Goal: Transaction & Acquisition: Download file/media

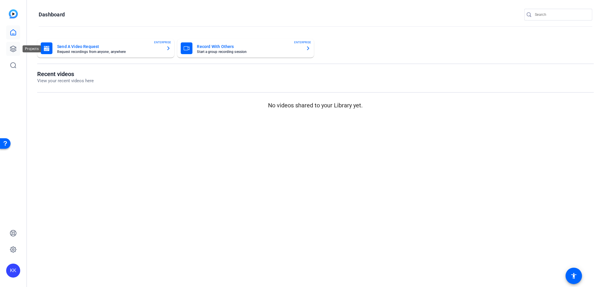
click at [17, 50] on link at bounding box center [13, 49] width 14 height 14
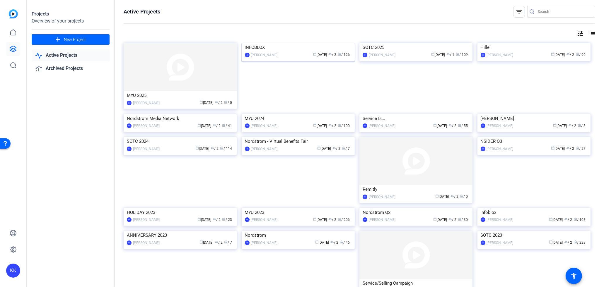
click at [307, 43] on img at bounding box center [297, 43] width 113 height 0
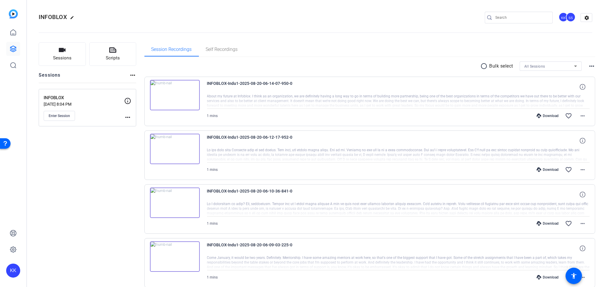
click at [550, 115] on div "Download" at bounding box center [547, 116] width 28 height 5
click at [552, 169] on div "Download" at bounding box center [547, 169] width 28 height 5
click at [548, 222] on div "Download" at bounding box center [547, 223] width 28 height 5
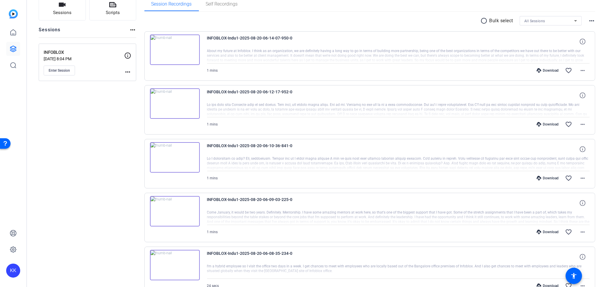
scroll to position [46, 0]
click at [547, 229] on div "Download" at bounding box center [547, 231] width 28 height 5
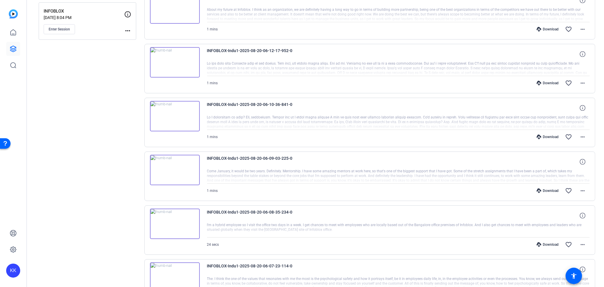
scroll to position [87, 0]
click at [550, 237] on div "Download favorite_border more_horiz" at bounding box center [455, 244] width 268 height 14
click at [550, 242] on div "Download" at bounding box center [547, 244] width 28 height 5
click at [569, 243] on mat-icon "favorite_border" at bounding box center [568, 244] width 7 height 7
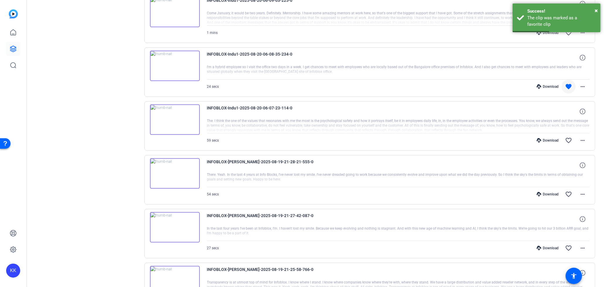
scroll to position [258, 0]
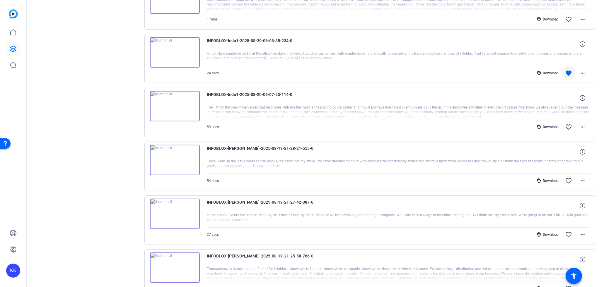
click at [549, 125] on div "Download" at bounding box center [547, 127] width 28 height 5
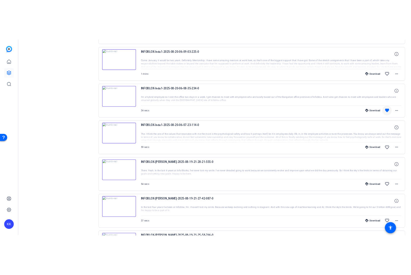
scroll to position [229, 0]
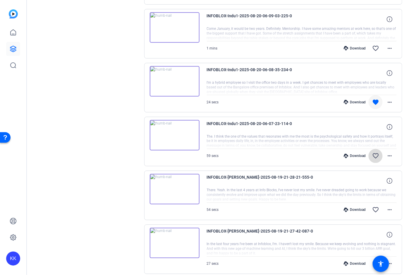
click at [373, 153] on mat-icon "favorite_border" at bounding box center [375, 156] width 7 height 7
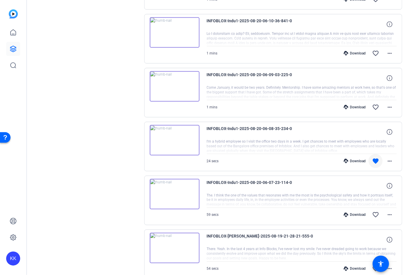
scroll to position [170, 0]
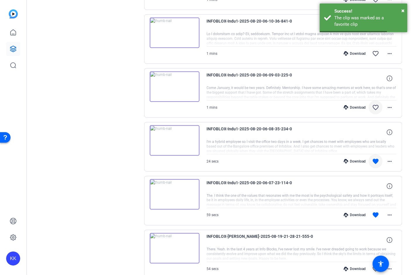
click at [375, 104] on mat-icon "favorite_border" at bounding box center [375, 107] width 7 height 7
click at [375, 107] on mat-icon "favorite_border" at bounding box center [375, 107] width 7 height 7
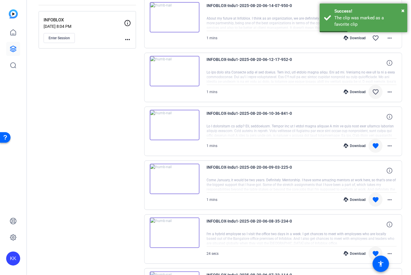
click at [374, 93] on mat-icon "favorite_border" at bounding box center [375, 91] width 7 height 7
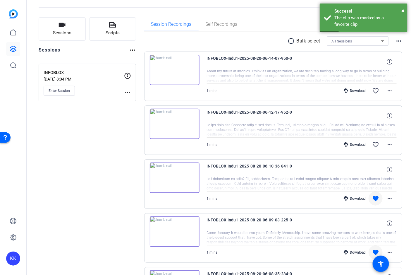
scroll to position [19, 0]
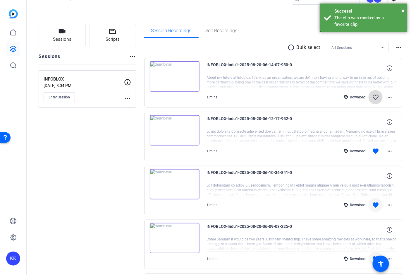
click at [377, 97] on mat-icon "favorite_border" at bounding box center [375, 97] width 7 height 7
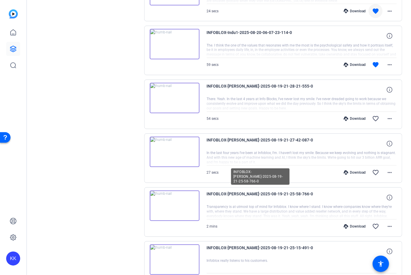
scroll to position [369, 0]
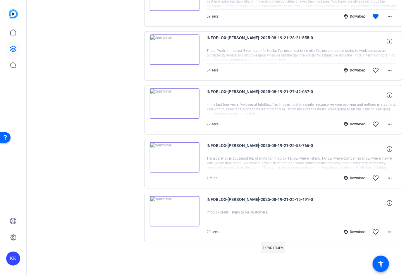
click at [271, 245] on span "Load more" at bounding box center [273, 248] width 19 height 6
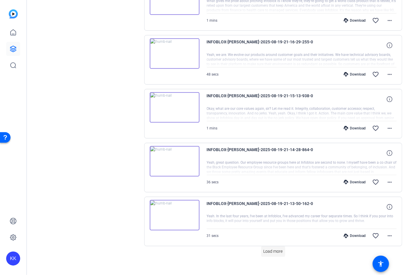
click at [273, 249] on span "Load more" at bounding box center [273, 252] width 19 height 6
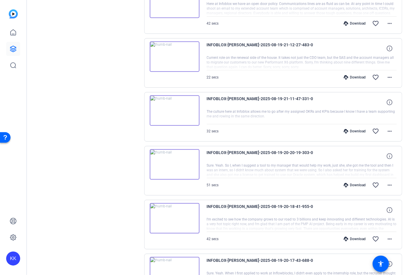
scroll to position [1154, 0]
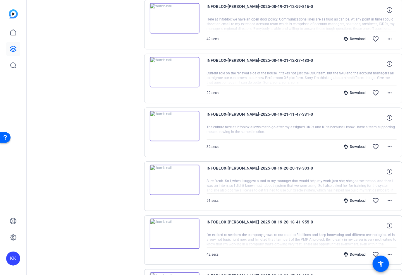
click at [360, 144] on div "Download" at bounding box center [355, 146] width 28 height 5
click at [358, 90] on div "Download" at bounding box center [355, 92] width 28 height 5
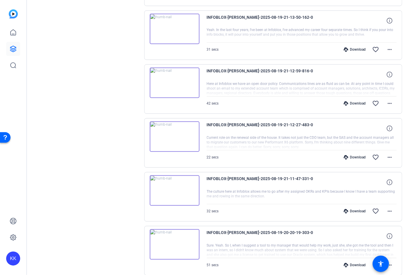
scroll to position [1087, 0]
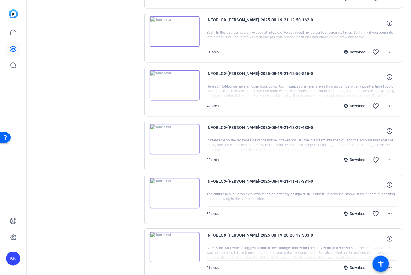
click at [359, 104] on div "Download" at bounding box center [355, 106] width 28 height 5
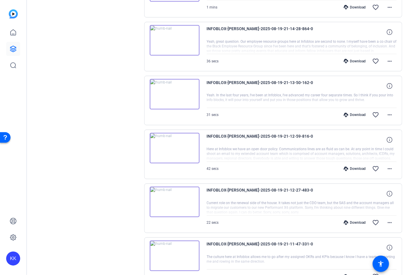
scroll to position [1023, 0]
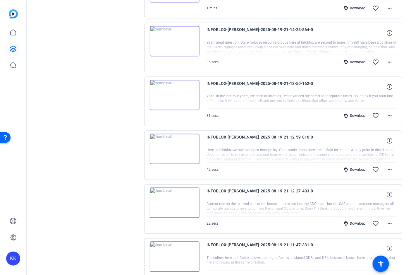
click at [358, 114] on div "Download" at bounding box center [355, 116] width 28 height 5
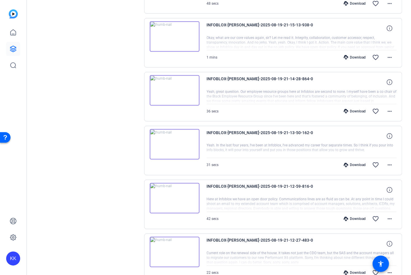
scroll to position [973, 0]
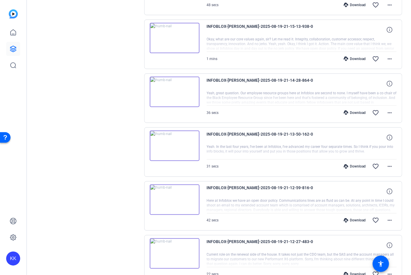
click at [358, 106] on div "Download favorite_border more_horiz" at bounding box center [330, 113] width 133 height 14
click at [358, 110] on div "Download" at bounding box center [355, 112] width 28 height 5
click at [373, 109] on mat-icon "favorite_border" at bounding box center [375, 112] width 7 height 7
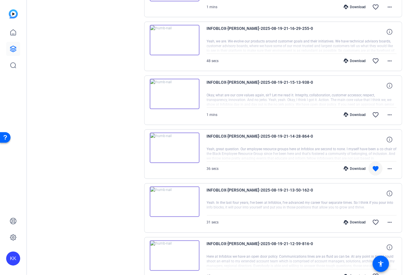
scroll to position [914, 0]
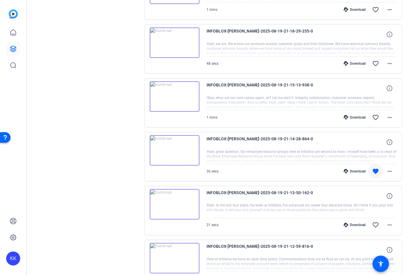
click at [357, 115] on div "Download" at bounding box center [355, 117] width 28 height 5
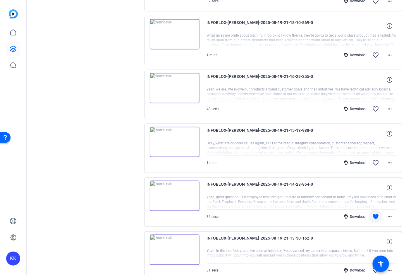
scroll to position [868, 0]
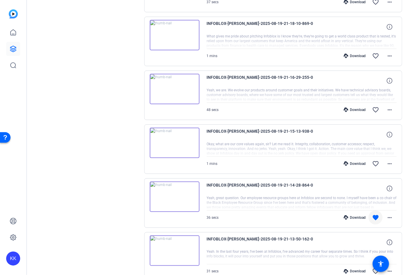
click at [357, 107] on div "Download" at bounding box center [355, 109] width 28 height 5
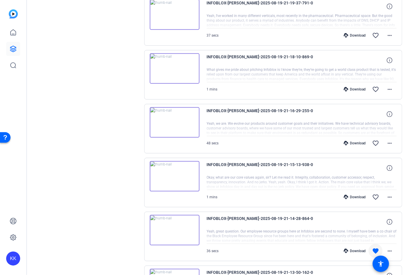
scroll to position [827, 0]
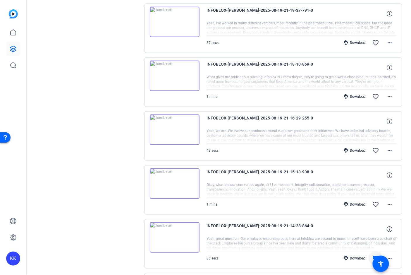
click at [357, 94] on div "Download" at bounding box center [355, 96] width 28 height 5
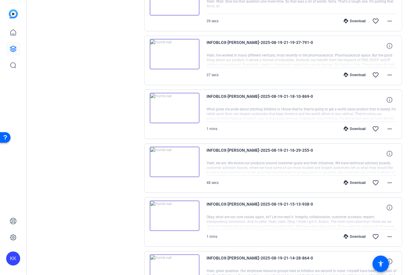
scroll to position [782, 0]
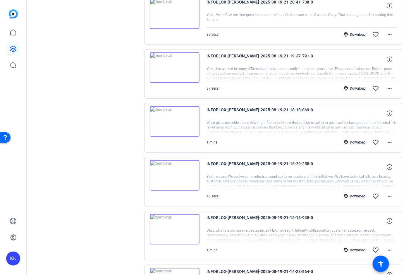
click at [358, 86] on div "Download" at bounding box center [355, 88] width 28 height 5
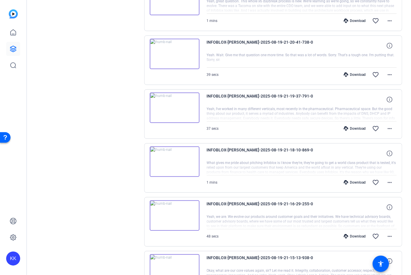
scroll to position [732, 0]
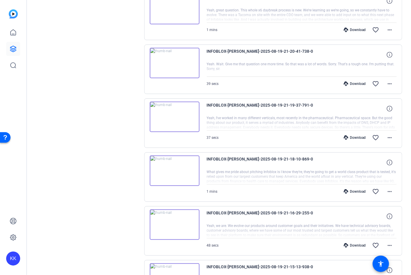
click at [357, 81] on div "Download" at bounding box center [355, 83] width 28 height 5
click at [376, 80] on mat-icon "favorite_border" at bounding box center [375, 83] width 7 height 7
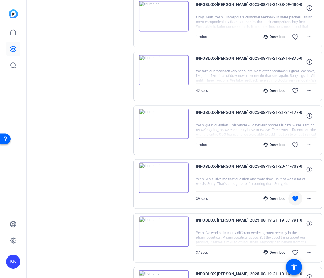
scroll to position [616, 0]
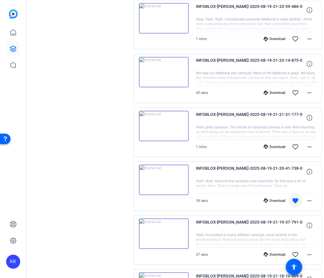
click at [269, 144] on div "Download" at bounding box center [275, 146] width 28 height 5
click at [272, 90] on div "Download" at bounding box center [275, 92] width 28 height 5
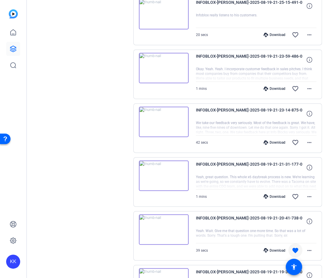
scroll to position [563, 0]
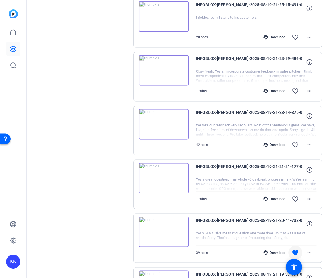
click at [272, 89] on div "Download" at bounding box center [275, 91] width 28 height 5
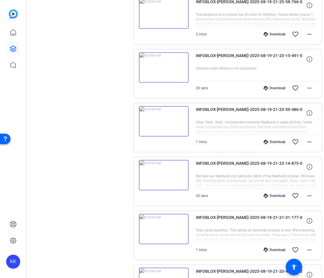
scroll to position [508, 0]
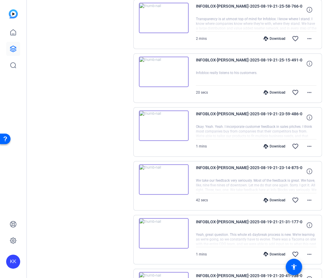
click at [272, 85] on div "Download favorite_border more_horiz" at bounding box center [274, 92] width 84 height 14
click at [272, 90] on div "Download" at bounding box center [275, 92] width 28 height 5
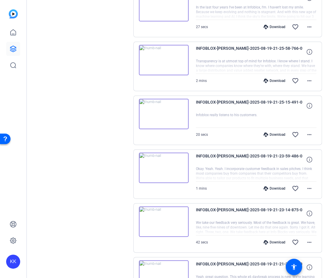
scroll to position [463, 0]
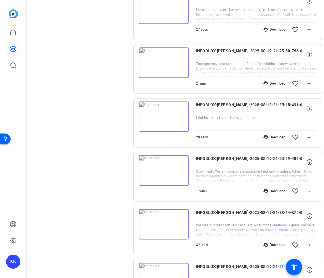
click at [272, 81] on div "Download" at bounding box center [275, 83] width 28 height 5
click at [292, 81] on mat-icon "favorite_border" at bounding box center [295, 83] width 7 height 7
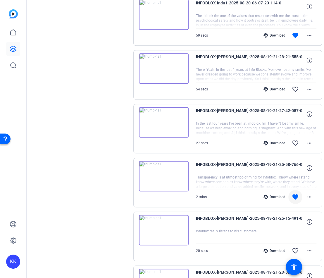
scroll to position [349, 0]
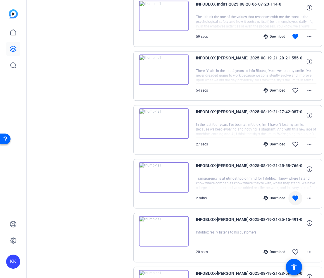
click at [271, 142] on div "Download" at bounding box center [275, 144] width 28 height 5
click at [274, 88] on div "Download" at bounding box center [275, 90] width 28 height 5
click at [292, 87] on mat-icon "favorite_border" at bounding box center [295, 90] width 7 height 7
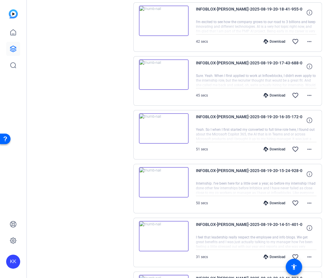
scroll to position [1435, 0]
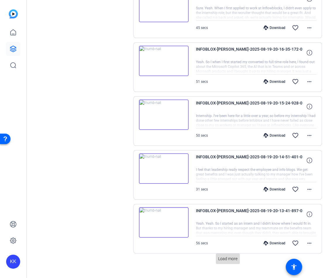
click at [228, 256] on span "Load more" at bounding box center [227, 259] width 19 height 6
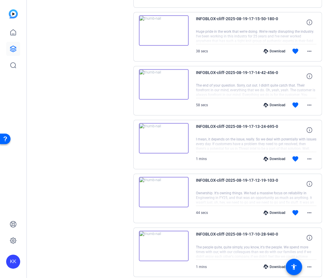
scroll to position [1969, 0]
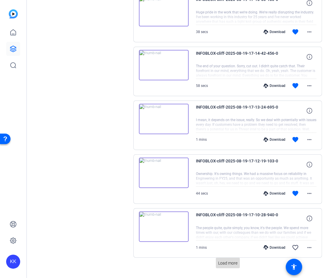
click at [227, 260] on span "Load more" at bounding box center [227, 263] width 19 height 6
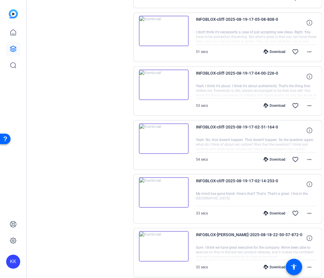
scroll to position [2381, 0]
click at [267, 210] on div "Download" at bounding box center [275, 212] width 28 height 5
click at [272, 157] on div "Download" at bounding box center [275, 159] width 28 height 5
click at [273, 103] on div "Download" at bounding box center [275, 105] width 28 height 5
click at [272, 49] on div "Download" at bounding box center [275, 51] width 28 height 5
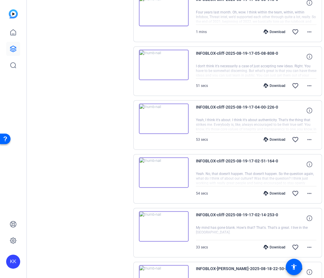
scroll to position [2326, 0]
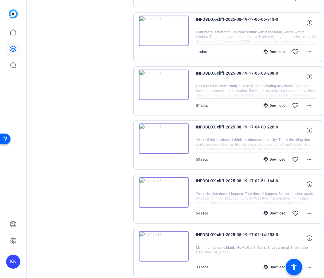
click at [272, 49] on div "Download" at bounding box center [275, 51] width 28 height 5
click at [292, 48] on mat-icon "favorite_border" at bounding box center [295, 51] width 7 height 7
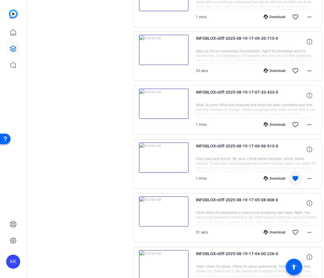
scroll to position [2183, 0]
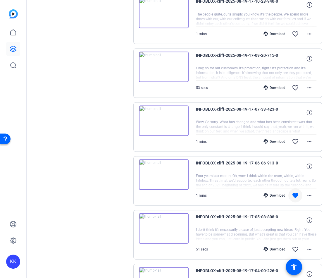
click at [270, 134] on div "Download favorite_border more_horiz" at bounding box center [274, 141] width 84 height 14
click at [270, 139] on div "Download" at bounding box center [275, 141] width 28 height 5
click at [272, 85] on div "Download" at bounding box center [275, 87] width 28 height 5
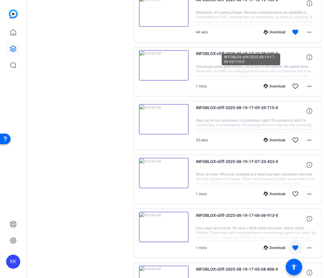
scroll to position [2130, 0]
click at [273, 84] on div "Download" at bounding box center [275, 86] width 28 height 5
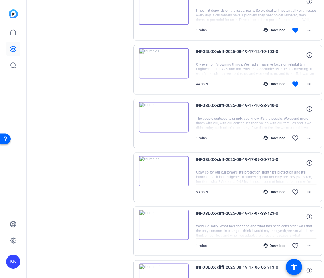
scroll to position [2078, 0]
click at [272, 82] on div "Download" at bounding box center [275, 84] width 28 height 5
click at [292, 81] on mat-icon "favorite" at bounding box center [295, 84] width 7 height 7
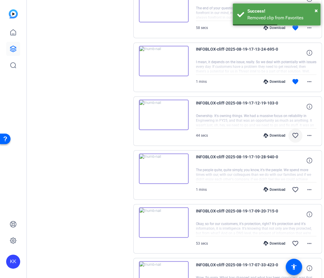
scroll to position [2021, 0]
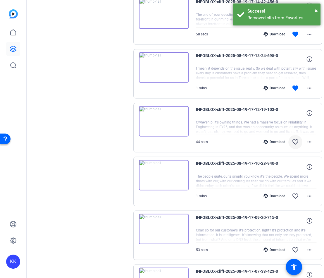
click at [274, 86] on div "Download" at bounding box center [275, 88] width 28 height 5
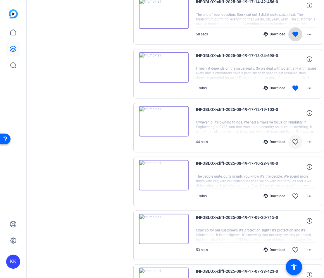
click at [289, 27] on span at bounding box center [296, 34] width 14 height 14
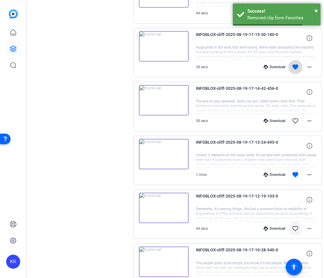
click at [292, 64] on mat-icon "favorite" at bounding box center [295, 67] width 7 height 7
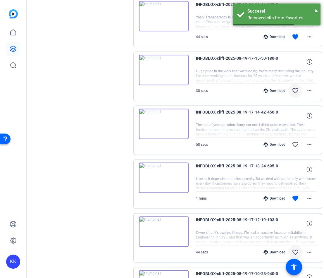
scroll to position [1887, 0]
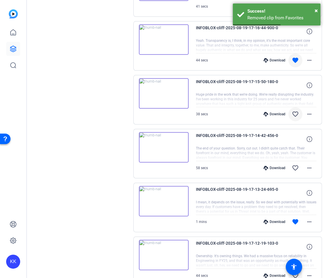
click at [292, 57] on mat-icon "favorite" at bounding box center [295, 60] width 7 height 7
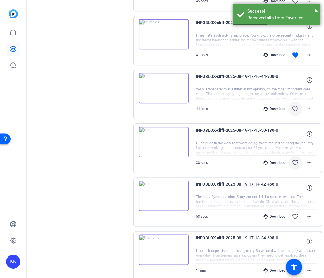
scroll to position [1837, 0]
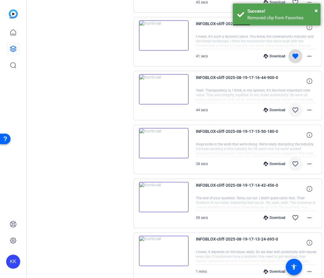
click at [292, 53] on mat-icon "favorite" at bounding box center [295, 56] width 7 height 7
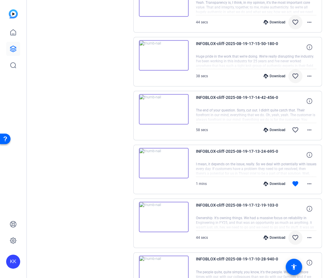
scroll to position [1925, 0]
click at [270, 128] on div "Download" at bounding box center [275, 130] width 28 height 5
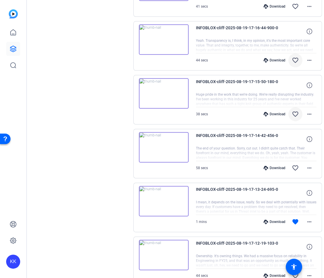
scroll to position [1886, 0]
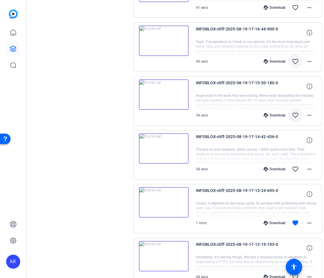
click at [273, 113] on div "Download" at bounding box center [275, 115] width 28 height 5
click at [270, 59] on div "Download" at bounding box center [275, 61] width 28 height 5
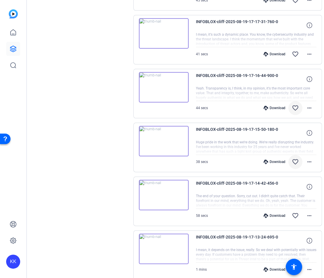
scroll to position [1837, 0]
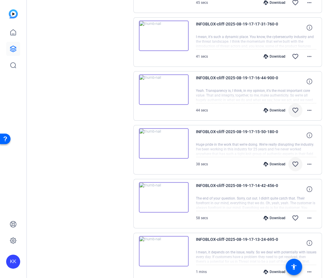
click at [271, 49] on div "Download favorite_border more_horiz" at bounding box center [274, 56] width 84 height 14
click at [271, 54] on div "Download" at bounding box center [275, 56] width 28 height 5
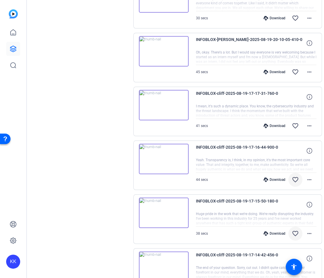
scroll to position [1759, 0]
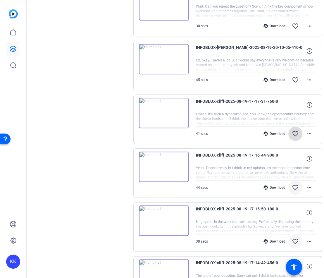
click at [292, 130] on mat-icon "favorite_border" at bounding box center [295, 133] width 7 height 7
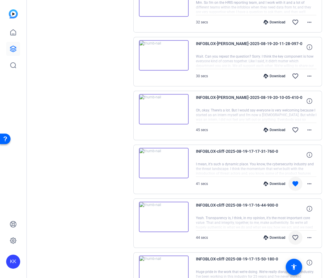
scroll to position [1692, 0]
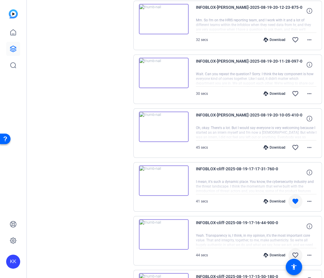
click at [269, 145] on div "Download" at bounding box center [275, 147] width 28 height 5
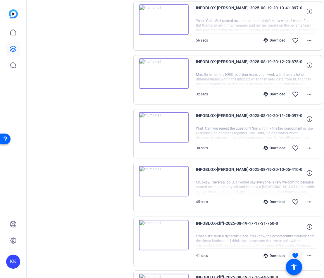
click at [269, 146] on div "Download" at bounding box center [275, 148] width 28 height 5
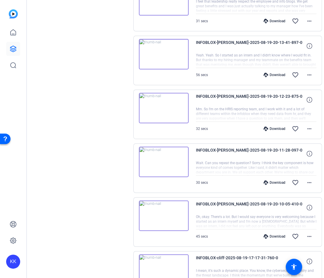
click at [271, 126] on div "Download" at bounding box center [275, 128] width 28 height 5
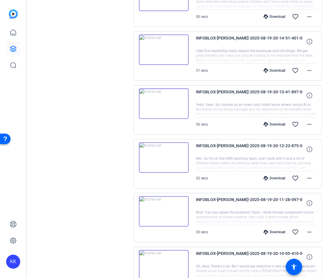
scroll to position [1553, 0]
click at [270, 122] on div "Download" at bounding box center [275, 124] width 28 height 5
click at [270, 68] on div "Download" at bounding box center [275, 70] width 28 height 5
click at [292, 67] on mat-icon "favorite_border" at bounding box center [295, 70] width 7 height 7
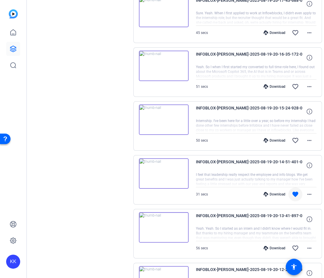
scroll to position [1430, 0]
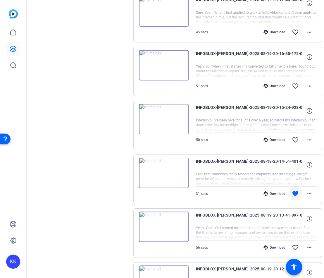
click at [268, 138] on div "Download" at bounding box center [275, 140] width 28 height 5
click at [268, 84] on div "Download" at bounding box center [275, 86] width 28 height 5
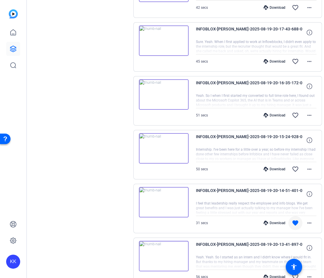
scroll to position [1382, 0]
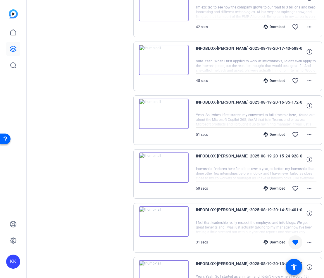
click at [270, 78] on div "Download" at bounding box center [275, 80] width 28 height 5
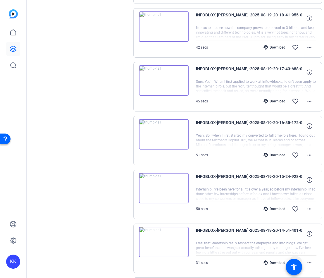
scroll to position [1363, 0]
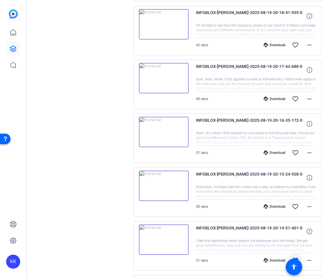
click at [272, 38] on div "Download favorite_border more_horiz" at bounding box center [274, 45] width 84 height 14
click at [272, 43] on div "Download" at bounding box center [275, 45] width 28 height 5
click at [270, 43] on div "Download" at bounding box center [275, 45] width 28 height 5
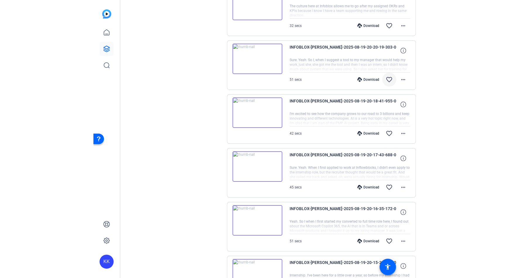
scroll to position [1275, 0]
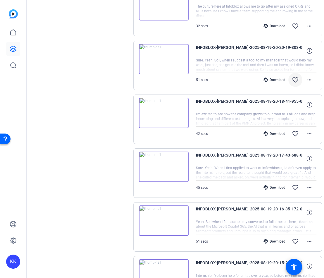
click at [292, 76] on mat-icon "favorite_border" at bounding box center [295, 79] width 7 height 7
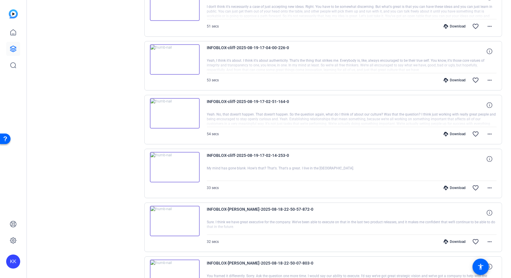
scroll to position [2405, 0]
click at [475, 185] on mat-icon "favorite_border" at bounding box center [475, 188] width 7 height 7
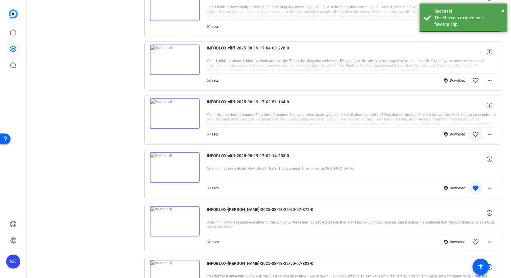
click at [476, 131] on mat-icon "favorite_border" at bounding box center [475, 134] width 7 height 7
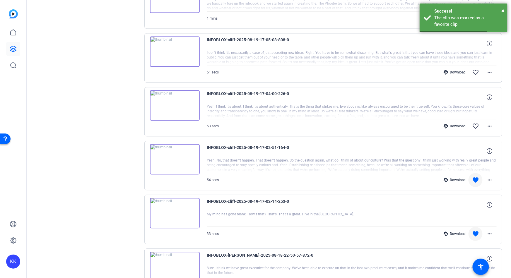
scroll to position [2358, 0]
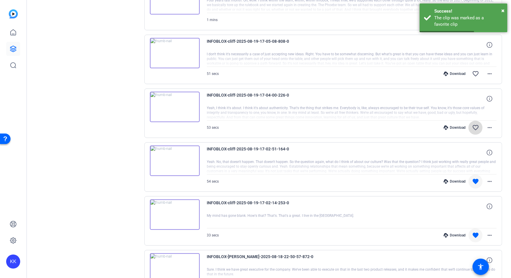
click at [475, 124] on mat-icon "favorite_border" at bounding box center [475, 127] width 7 height 7
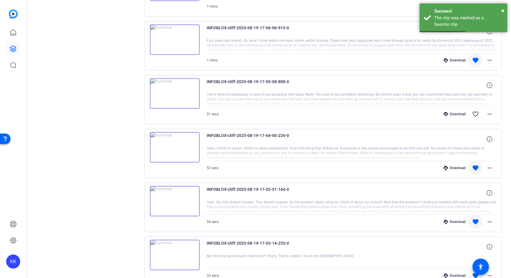
scroll to position [2317, 0]
click at [475, 111] on mat-icon "favorite_border" at bounding box center [475, 114] width 7 height 7
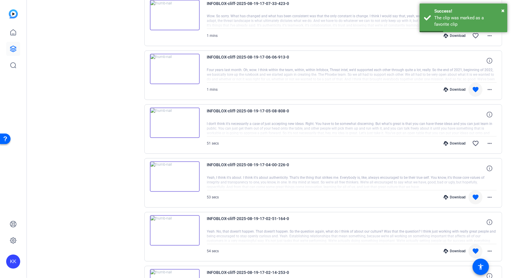
scroll to position [2274, 0]
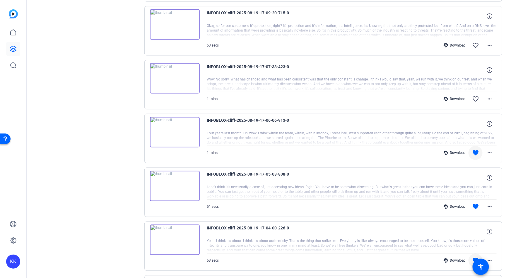
drag, startPoint x: 475, startPoint y: 86, endPoint x: 477, endPoint y: 104, distance: 18.3
click at [475, 96] on mat-icon "favorite_border" at bounding box center [475, 99] width 7 height 7
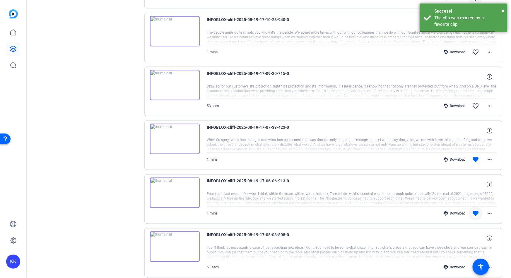
drag, startPoint x: 475, startPoint y: 90, endPoint x: 475, endPoint y: 109, distance: 19.0
click at [475, 102] on mat-icon "favorite_border" at bounding box center [475, 105] width 7 height 7
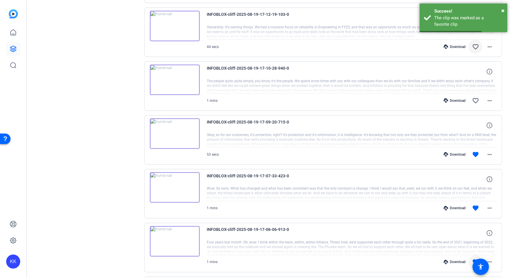
scroll to position [2109, 0]
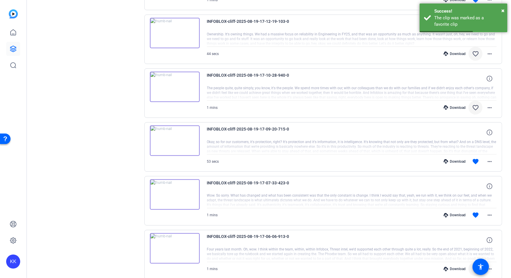
click at [476, 104] on mat-icon "favorite_border" at bounding box center [475, 107] width 7 height 7
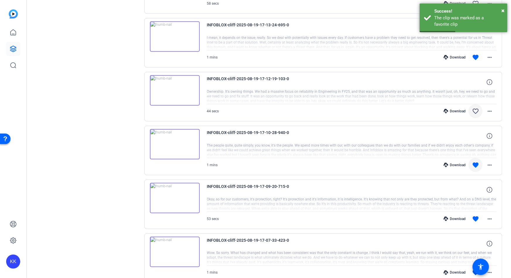
scroll to position [2039, 0]
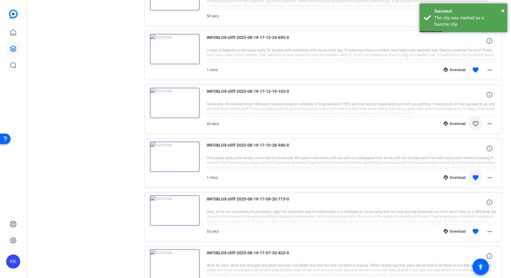
click at [477, 120] on mat-icon "favorite_border" at bounding box center [475, 123] width 7 height 7
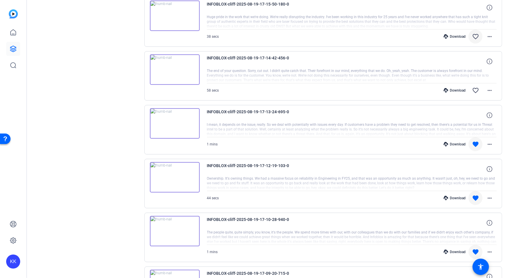
scroll to position [1963, 0]
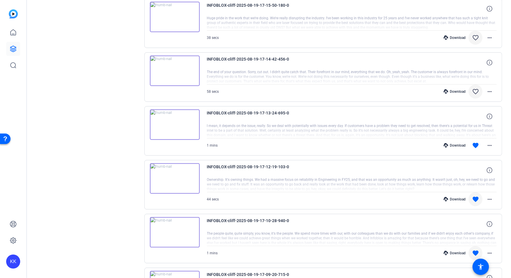
click at [475, 88] on mat-icon "favorite_border" at bounding box center [475, 91] width 7 height 7
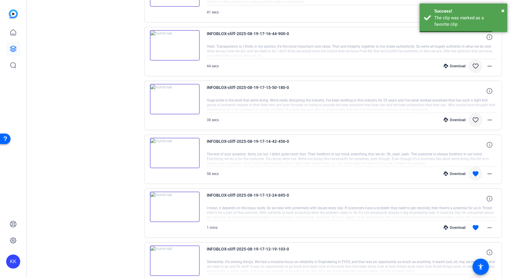
scroll to position [1880, 0]
drag, startPoint x: 474, startPoint y: 105, endPoint x: 476, endPoint y: 102, distance: 3.2
click at [474, 117] on mat-icon "favorite_border" at bounding box center [475, 120] width 7 height 7
click at [476, 64] on mat-icon "favorite_border" at bounding box center [475, 67] width 7 height 7
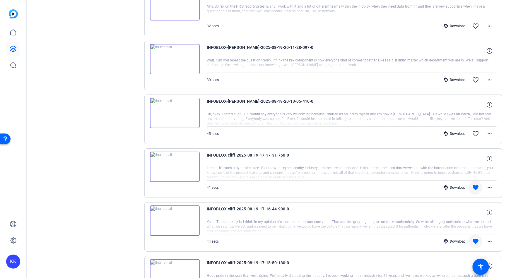
scroll to position [1640, 0]
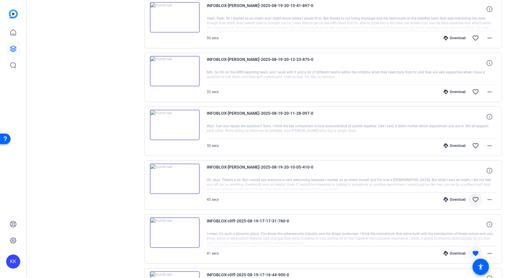
drag, startPoint x: 476, startPoint y: 187, endPoint x: 476, endPoint y: 191, distance: 3.8
click at [476, 196] on mat-icon "favorite_border" at bounding box center [475, 199] width 7 height 7
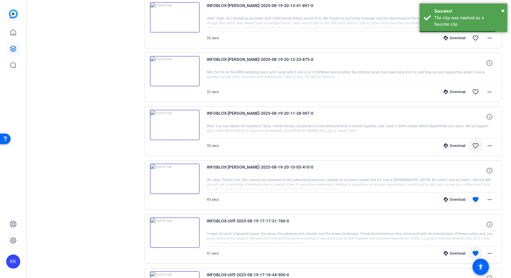
click at [477, 142] on mat-icon "favorite_border" at bounding box center [475, 145] width 7 height 7
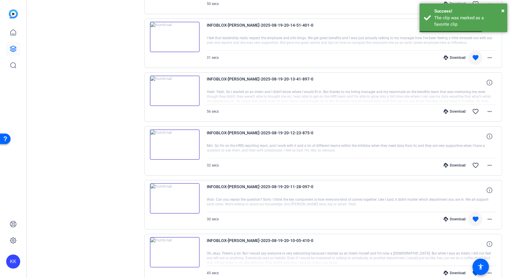
scroll to position [1565, 0]
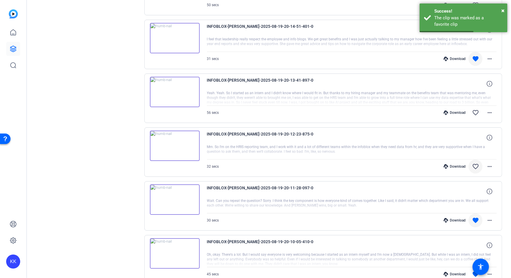
click at [475, 163] on mat-icon "favorite_border" at bounding box center [475, 166] width 7 height 7
drag, startPoint x: 476, startPoint y: 100, endPoint x: 476, endPoint y: 104, distance: 3.5
click at [476, 109] on mat-icon "favorite_border" at bounding box center [475, 112] width 7 height 7
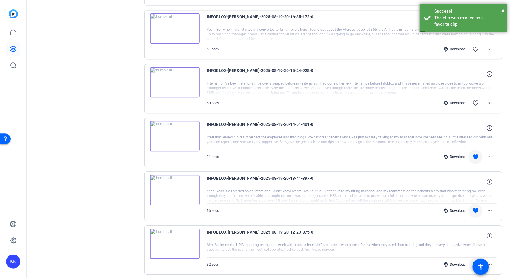
scroll to position [1453, 0]
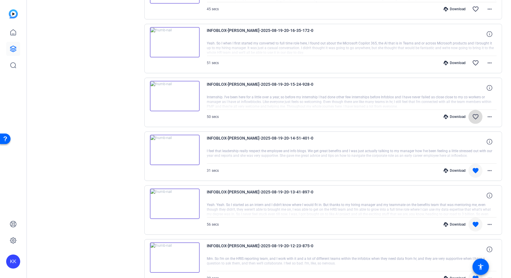
click at [477, 113] on mat-icon "favorite_border" at bounding box center [475, 116] width 7 height 7
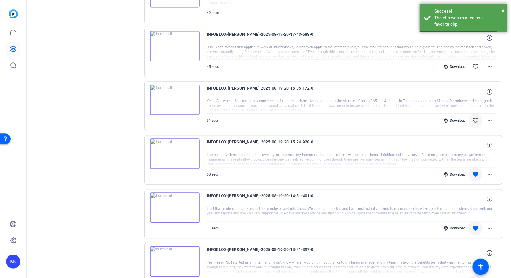
click at [477, 117] on mat-icon "favorite_border" at bounding box center [475, 120] width 7 height 7
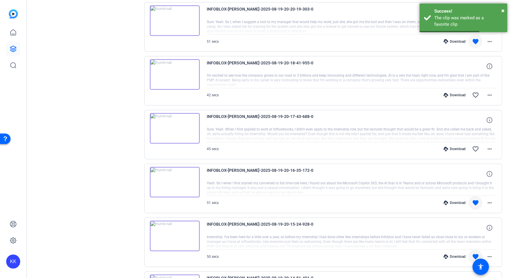
scroll to position [1305, 0]
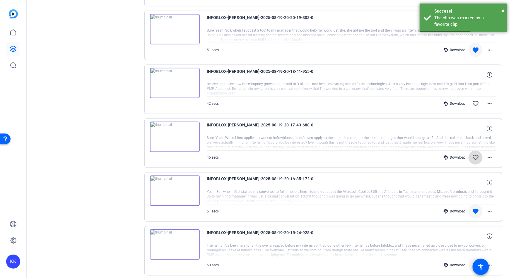
click at [475, 154] on mat-icon "favorite_border" at bounding box center [475, 157] width 7 height 7
click at [476, 100] on mat-icon "favorite_border" at bounding box center [475, 103] width 7 height 7
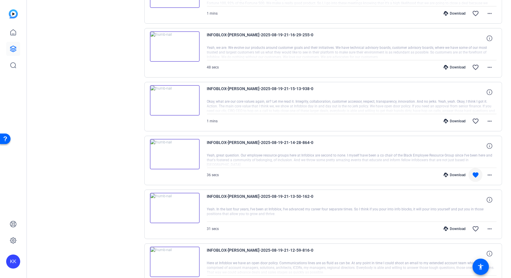
scroll to position [1087, 0]
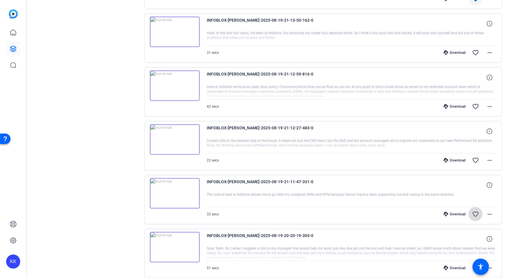
click at [478, 211] on mat-icon "favorite_border" at bounding box center [475, 214] width 7 height 7
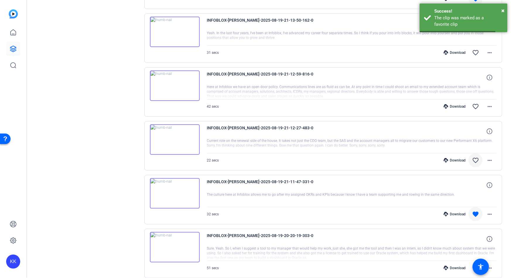
click at [477, 157] on mat-icon "favorite_border" at bounding box center [475, 160] width 7 height 7
drag, startPoint x: 477, startPoint y: 97, endPoint x: 477, endPoint y: 105, distance: 7.6
click at [477, 103] on mat-icon "favorite_border" at bounding box center [475, 106] width 7 height 7
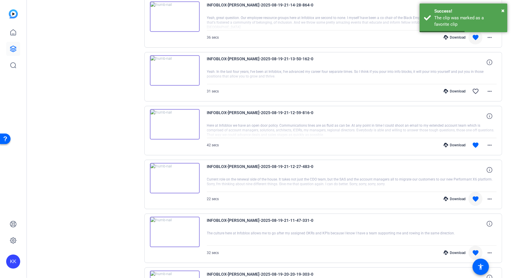
scroll to position [1032, 0]
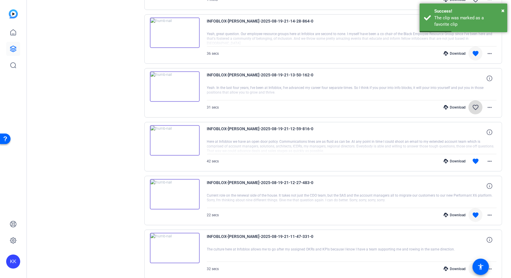
click at [475, 104] on mat-icon "favorite_border" at bounding box center [475, 107] width 7 height 7
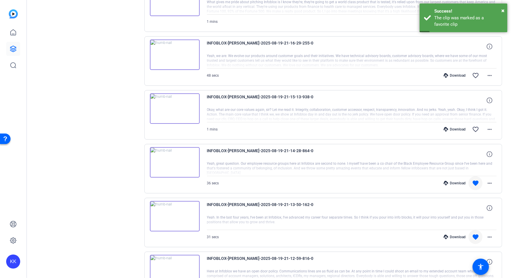
scroll to position [902, 0]
click at [477, 126] on mat-icon "favorite_border" at bounding box center [475, 129] width 7 height 7
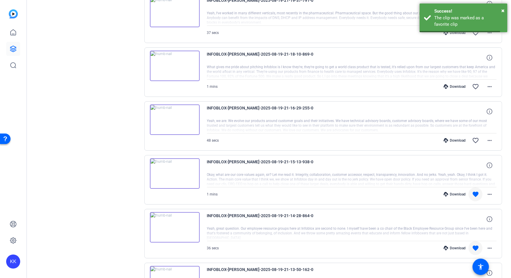
scroll to position [835, 0]
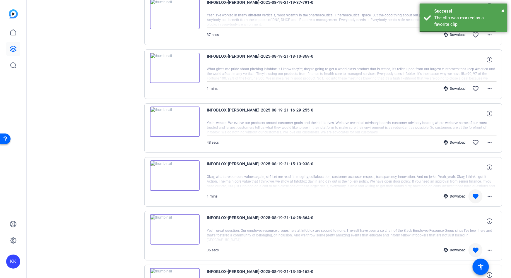
click at [476, 125] on div at bounding box center [352, 128] width 290 height 15
click at [475, 139] on mat-icon "favorite_border" at bounding box center [475, 142] width 7 height 7
drag, startPoint x: 477, startPoint y: 79, endPoint x: 477, endPoint y: 84, distance: 5.6
click at [477, 85] on mat-icon "favorite_border" at bounding box center [475, 88] width 7 height 7
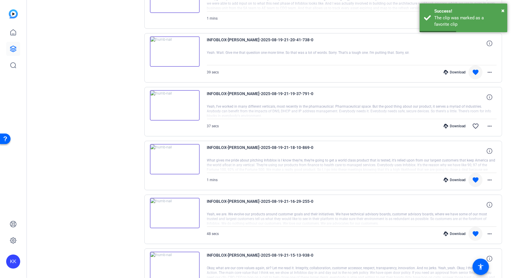
scroll to position [739, 0]
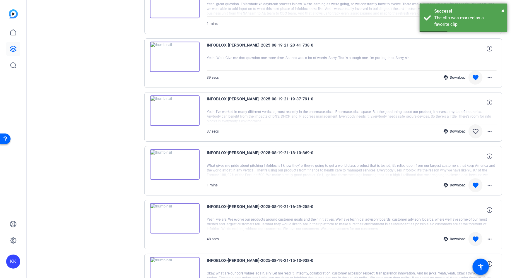
click at [477, 129] on span at bounding box center [475, 131] width 14 height 14
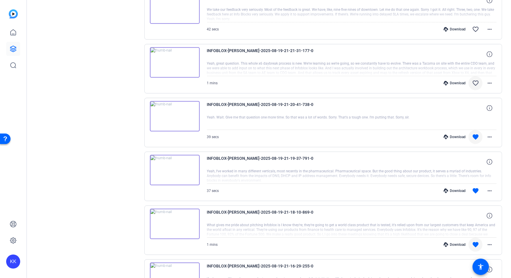
drag, startPoint x: 477, startPoint y: 77, endPoint x: 478, endPoint y: 81, distance: 4.5
click at [477, 80] on mat-icon "favorite_border" at bounding box center [475, 83] width 7 height 7
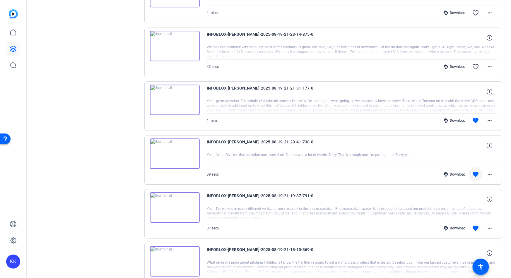
scroll to position [618, 0]
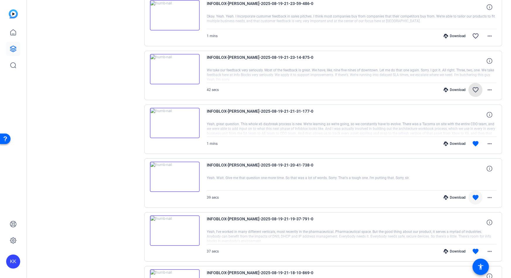
drag, startPoint x: 474, startPoint y: 90, endPoint x: 472, endPoint y: 97, distance: 7.6
click at [474, 90] on span at bounding box center [475, 90] width 14 height 14
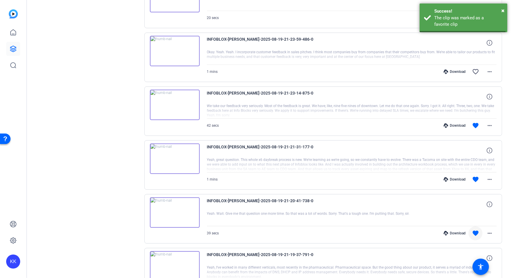
scroll to position [577, 0]
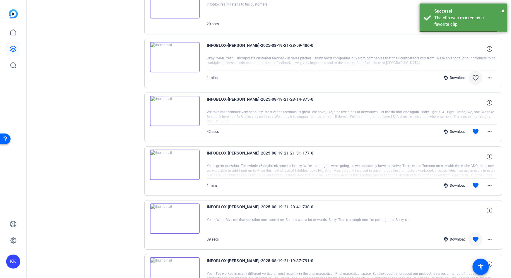
click at [477, 74] on mat-icon "favorite_border" at bounding box center [475, 77] width 7 height 7
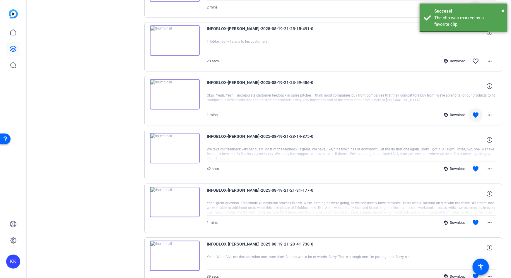
scroll to position [530, 0]
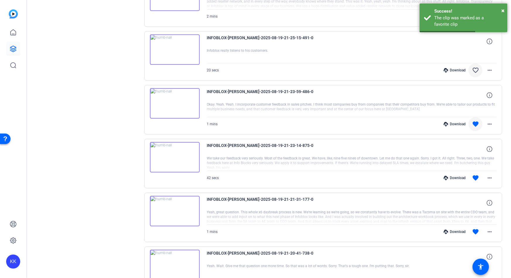
click at [475, 68] on mat-icon "favorite_border" at bounding box center [475, 70] width 7 height 7
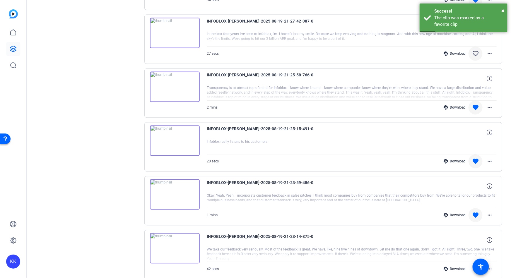
scroll to position [436, 0]
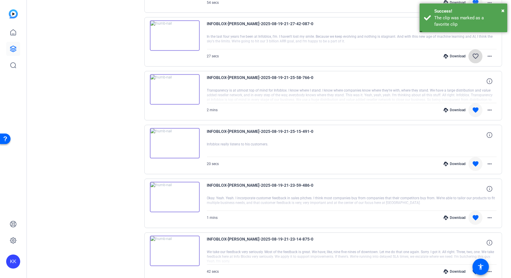
click at [473, 56] on mat-icon "favorite_border" at bounding box center [475, 56] width 7 height 7
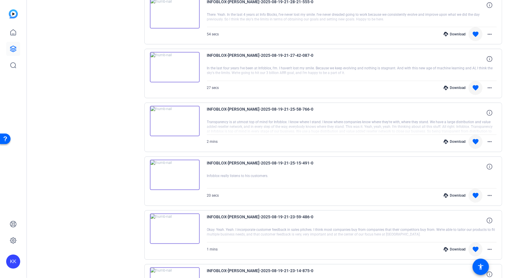
scroll to position [404, 0]
